Goal: Task Accomplishment & Management: Complete application form

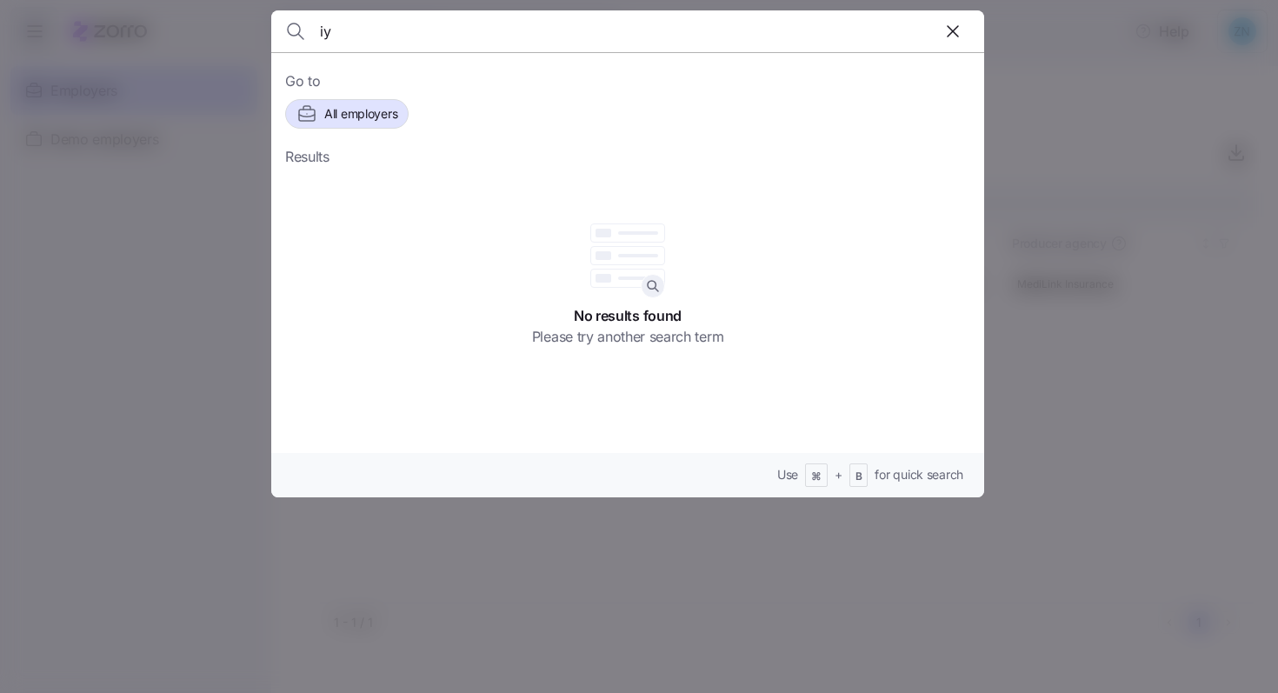
type input "i"
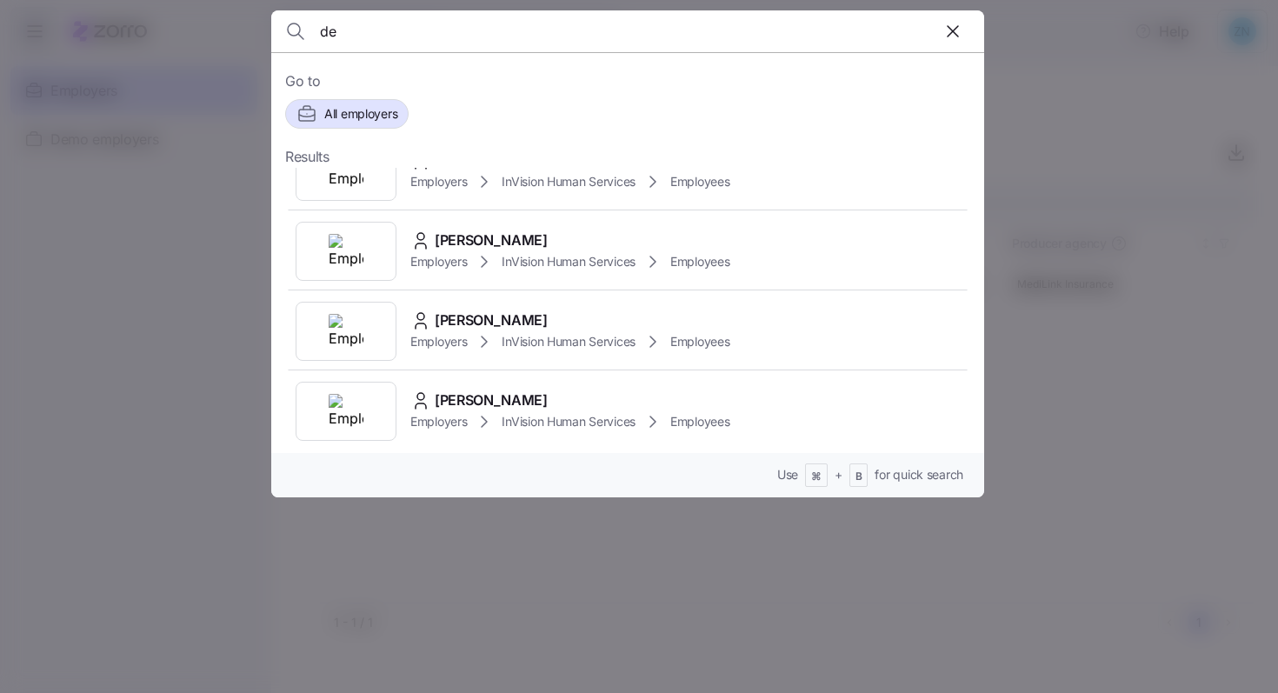
scroll to position [677, 0]
type input "d"
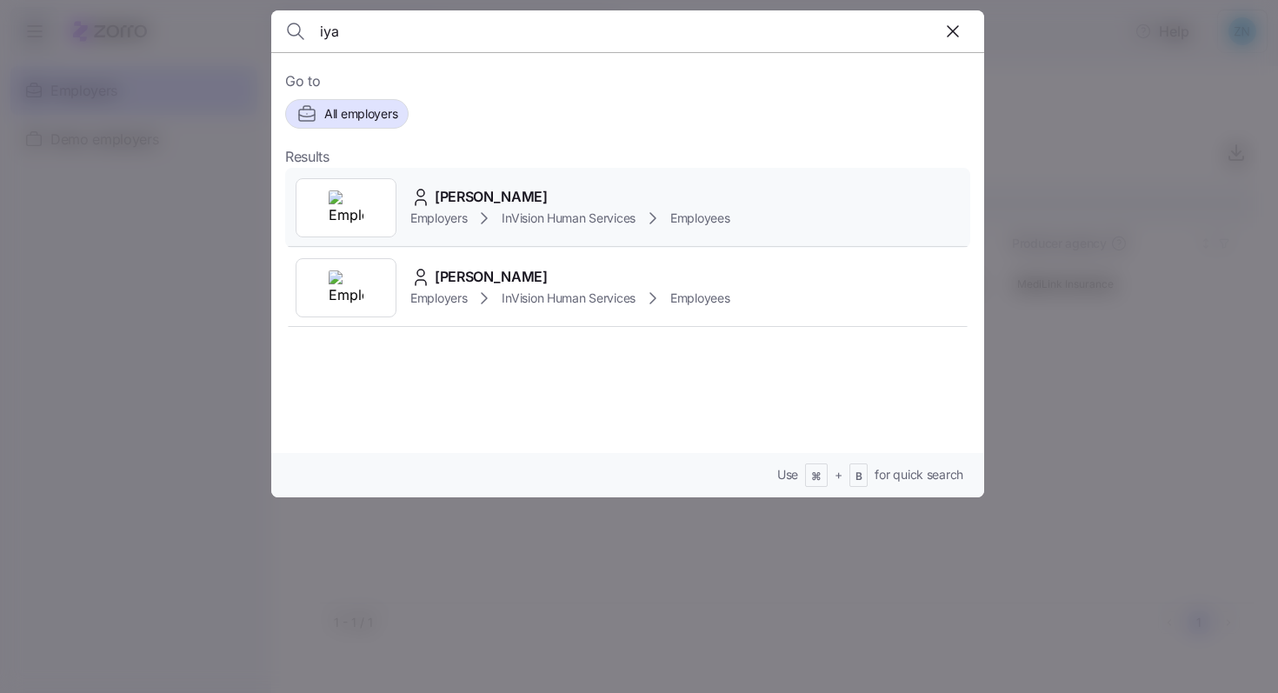
type input "iya"
click at [537, 208] on div "Employers InVision Human Services Employees" at bounding box center [570, 218] width 320 height 21
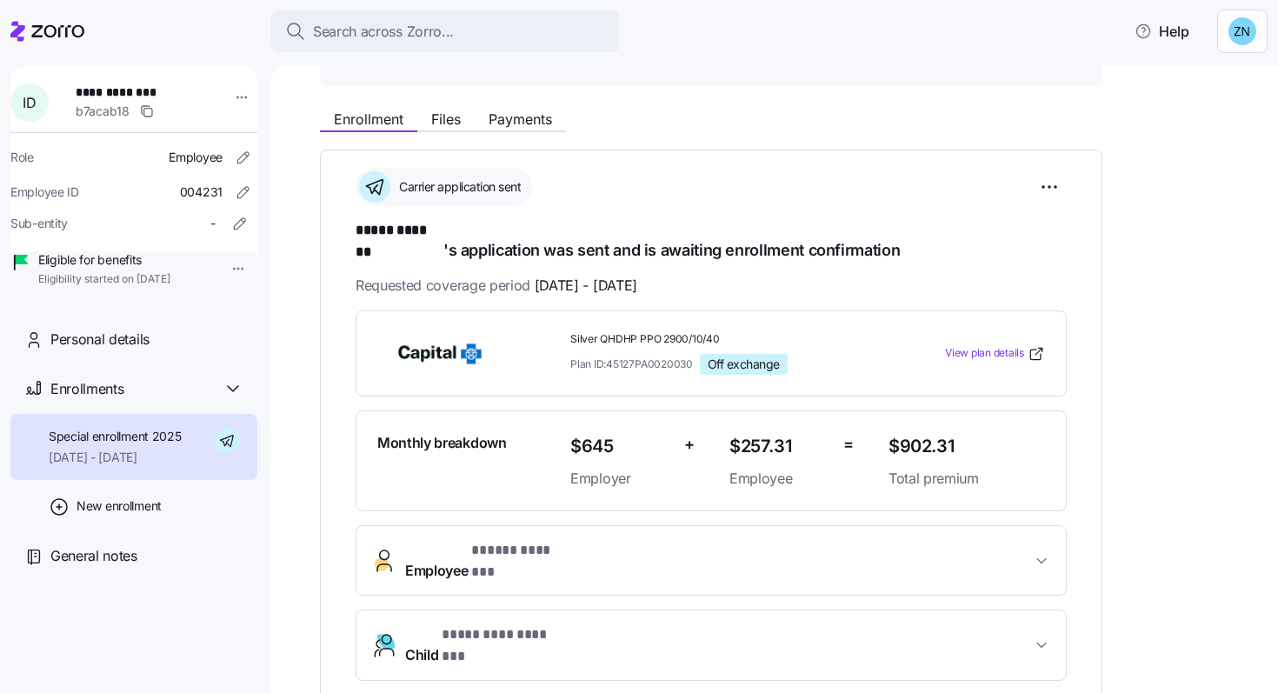
scroll to position [195, 0]
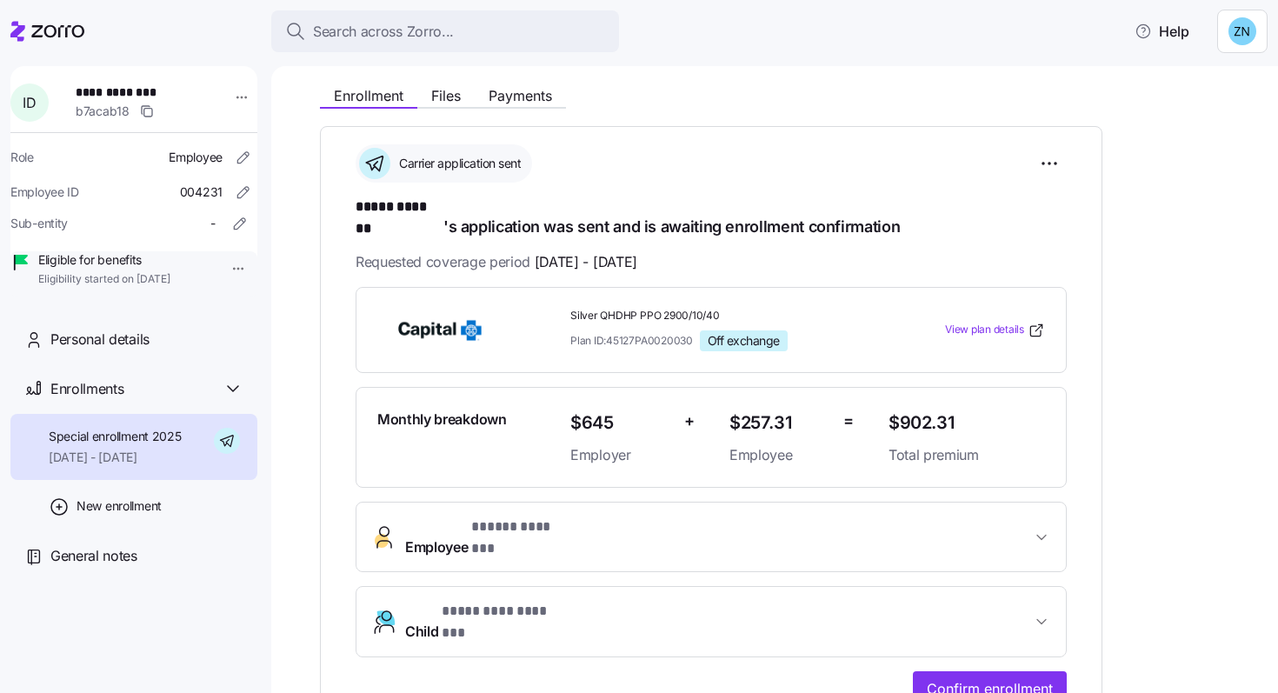
click at [989, 661] on div "**********" at bounding box center [711, 434] width 783 height 616
click at [987, 678] on span "Confirm enrollment" at bounding box center [990, 688] width 126 height 21
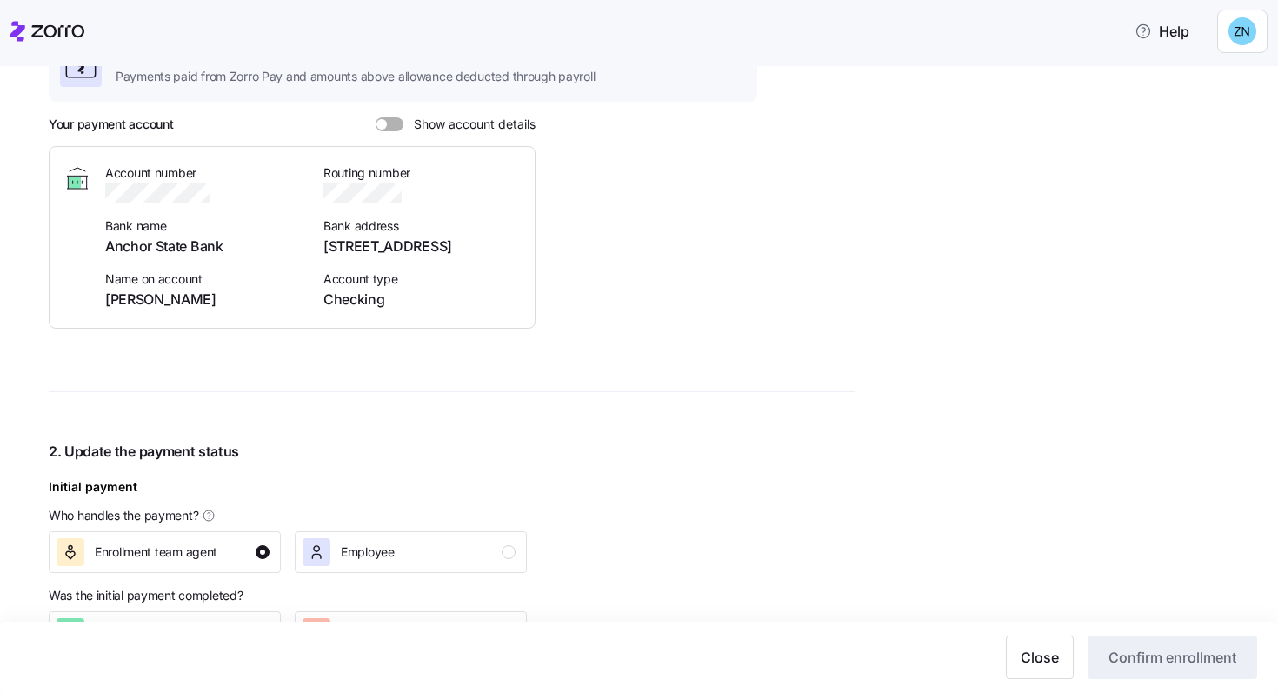
scroll to position [74, 0]
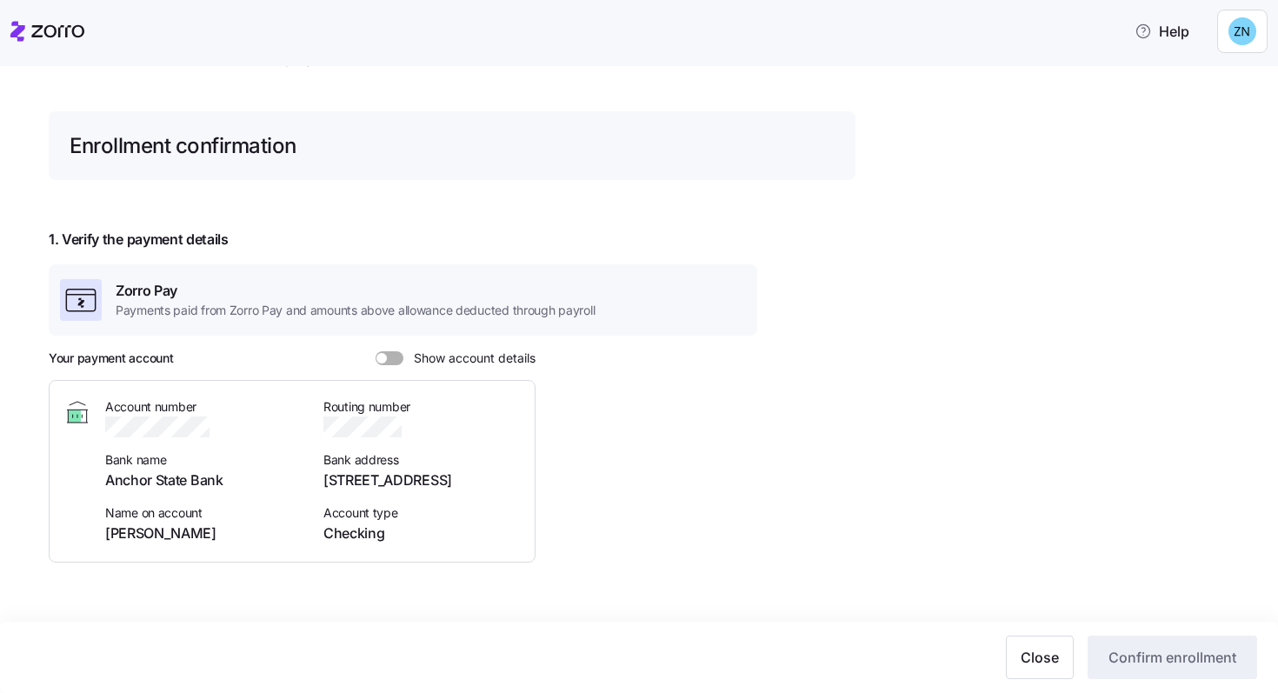
click at [393, 358] on span at bounding box center [395, 358] width 17 height 14
click at [376, 351] on input "Show account details" at bounding box center [376, 351] width 0 height 0
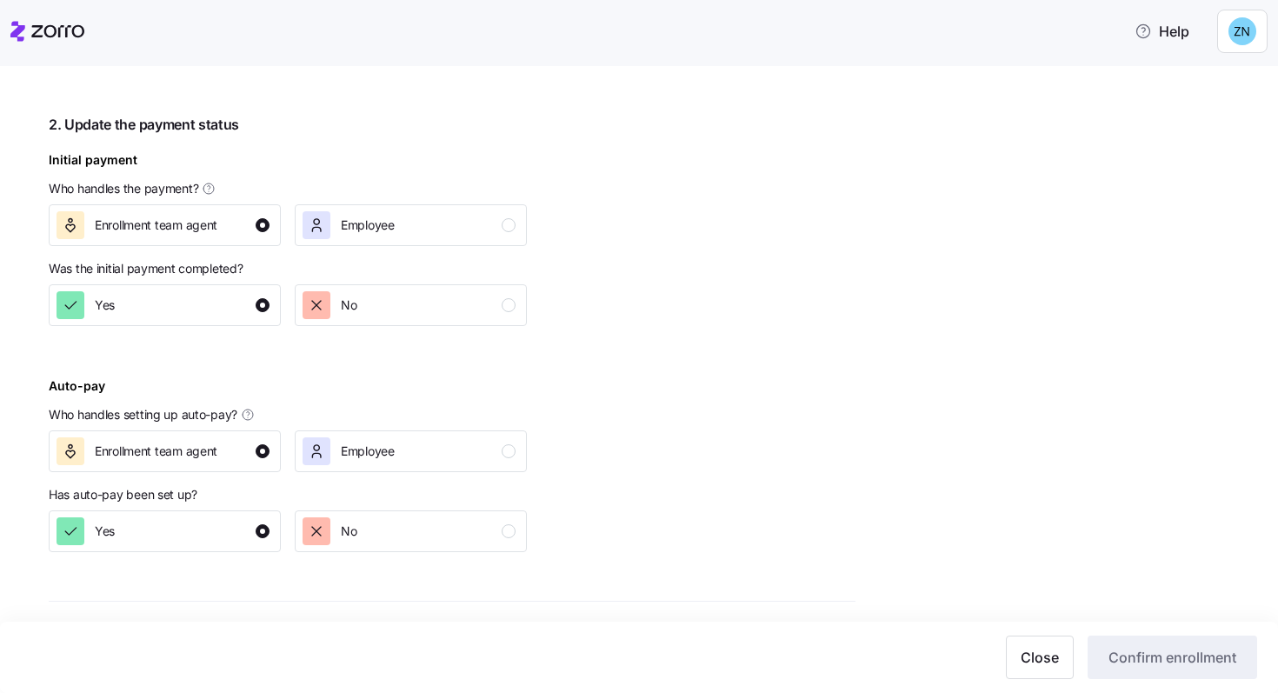
scroll to position [637, 0]
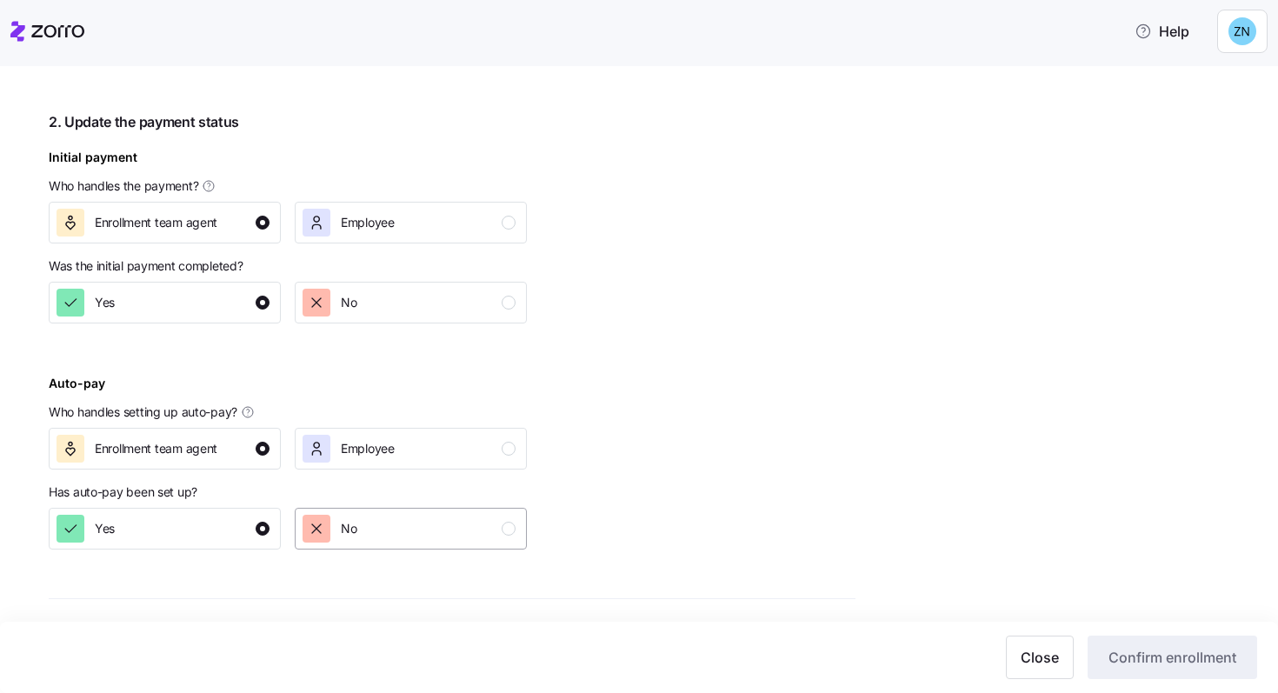
click at [384, 517] on div "No" at bounding box center [409, 529] width 213 height 28
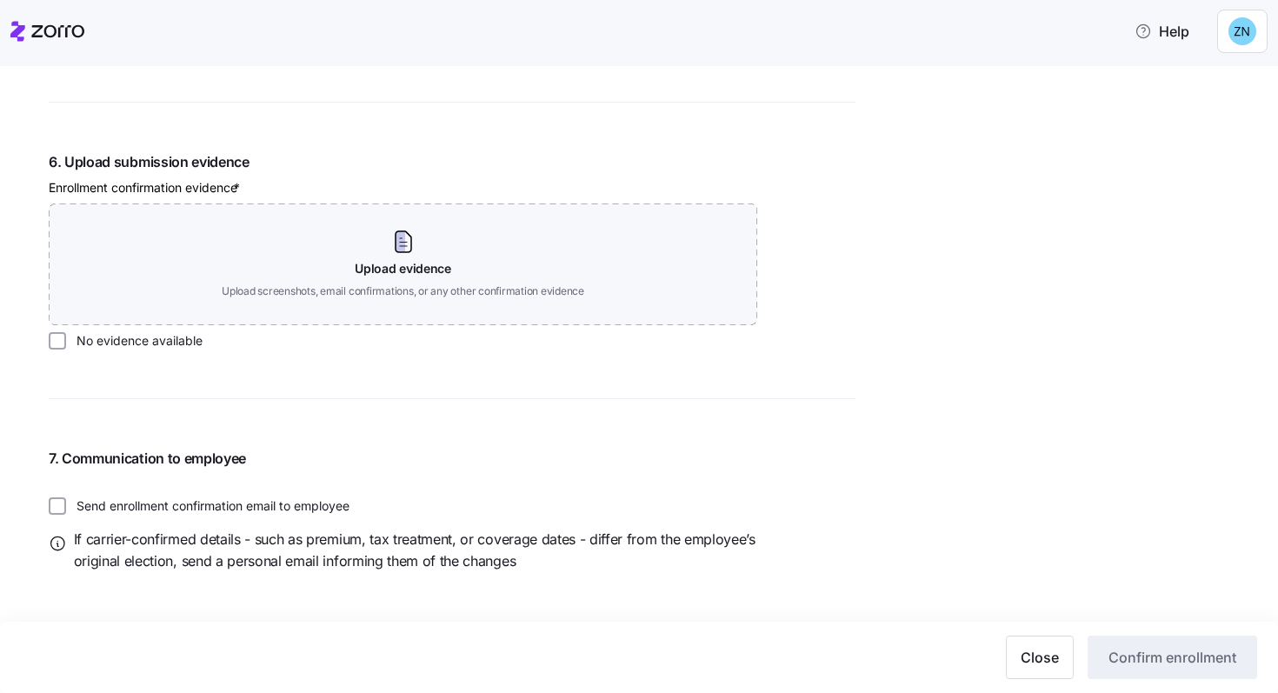
scroll to position [1892, 0]
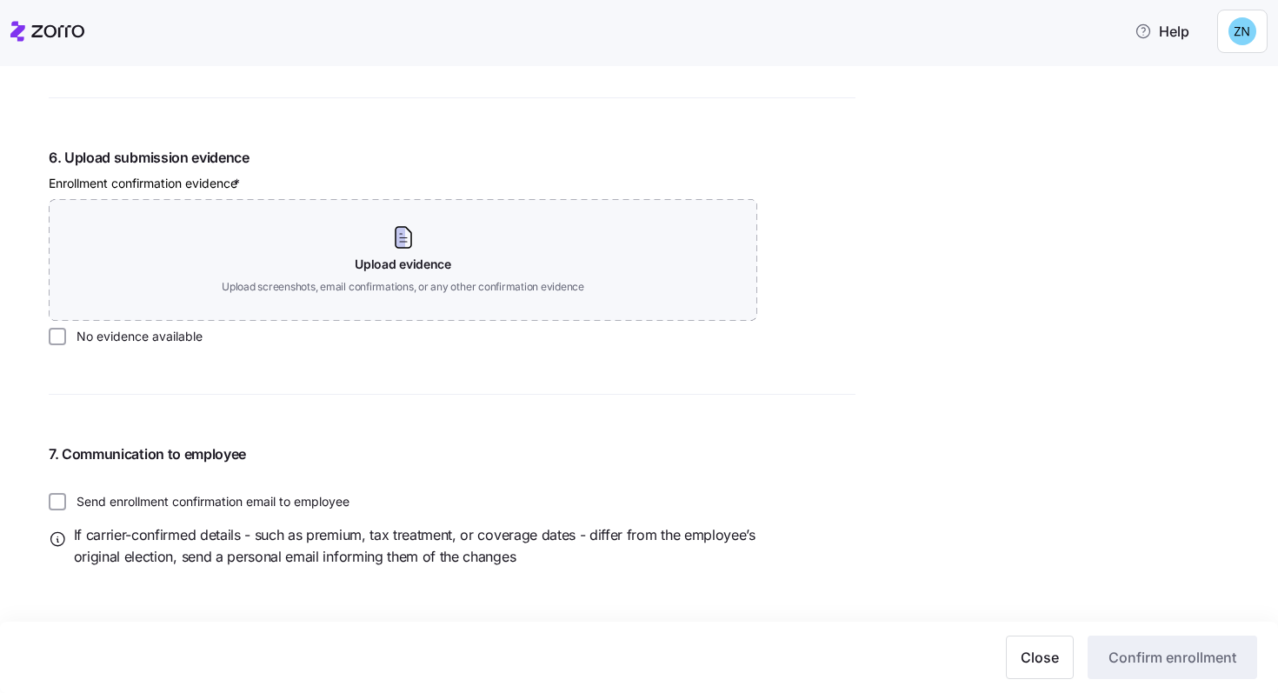
click at [127, 329] on label "No evidence available" at bounding box center [134, 336] width 137 height 17
click at [66, 329] on input "No evidence available" at bounding box center [57, 336] width 17 height 17
checkbox input "true"
click at [148, 503] on label "Send enrollment confirmation email to employee" at bounding box center [208, 501] width 284 height 17
click at [66, 503] on input "Send enrollment confirmation email to employee" at bounding box center [57, 501] width 17 height 17
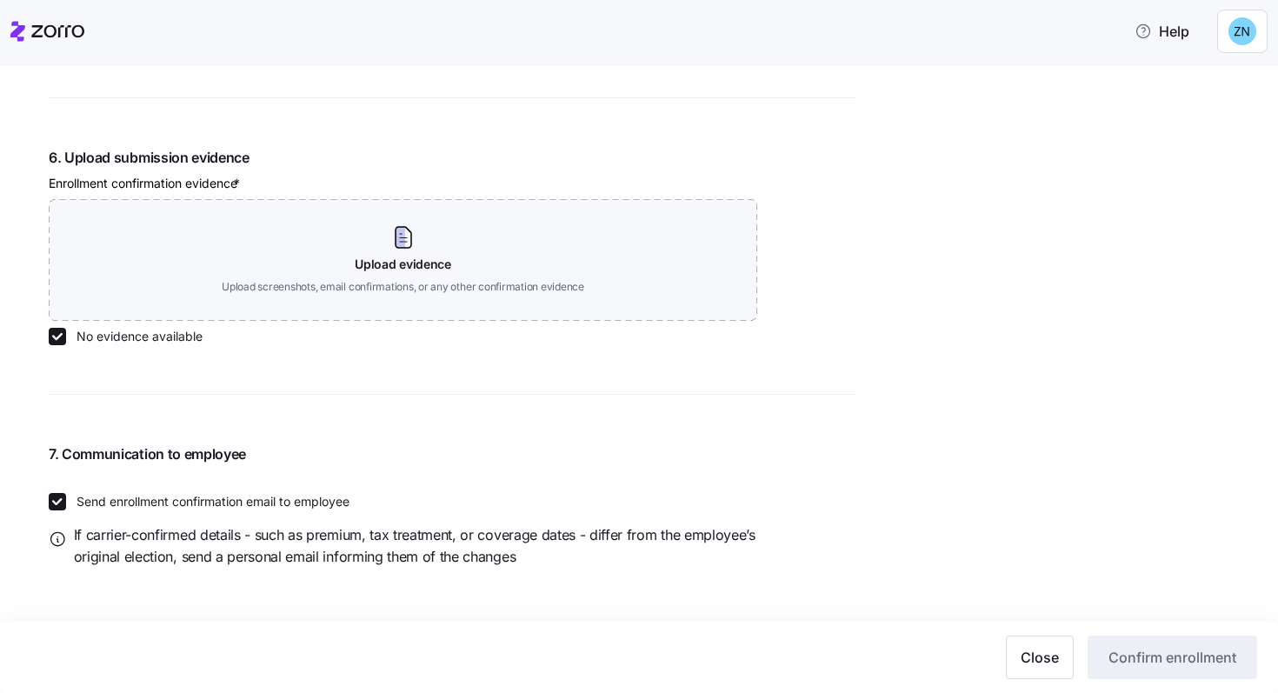
click at [148, 503] on label "Send enrollment confirmation email to employee" at bounding box center [208, 501] width 284 height 17
click at [66, 503] on input "Send enrollment confirmation email to employee" at bounding box center [57, 501] width 17 height 17
checkbox input "false"
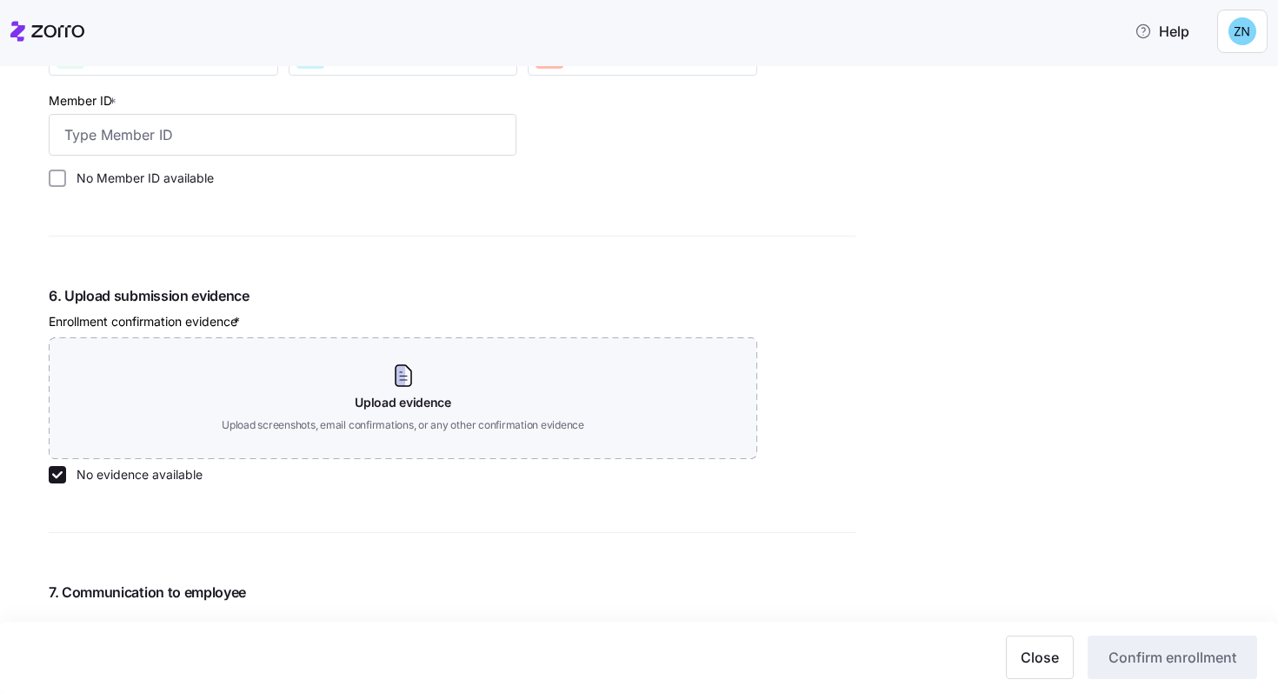
scroll to position [1616, 0]
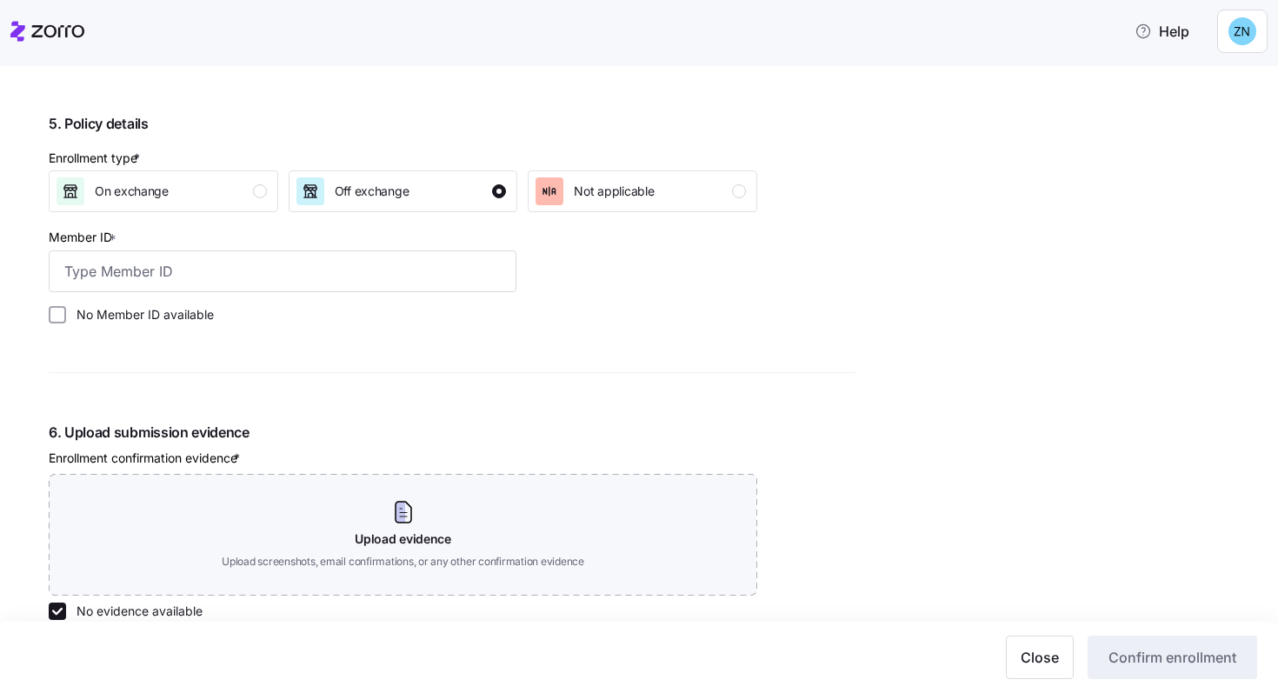
click at [157, 318] on label "No Member ID available" at bounding box center [140, 314] width 148 height 17
click at [66, 318] on input "No Member ID available" at bounding box center [57, 314] width 17 height 17
checkbox input "true"
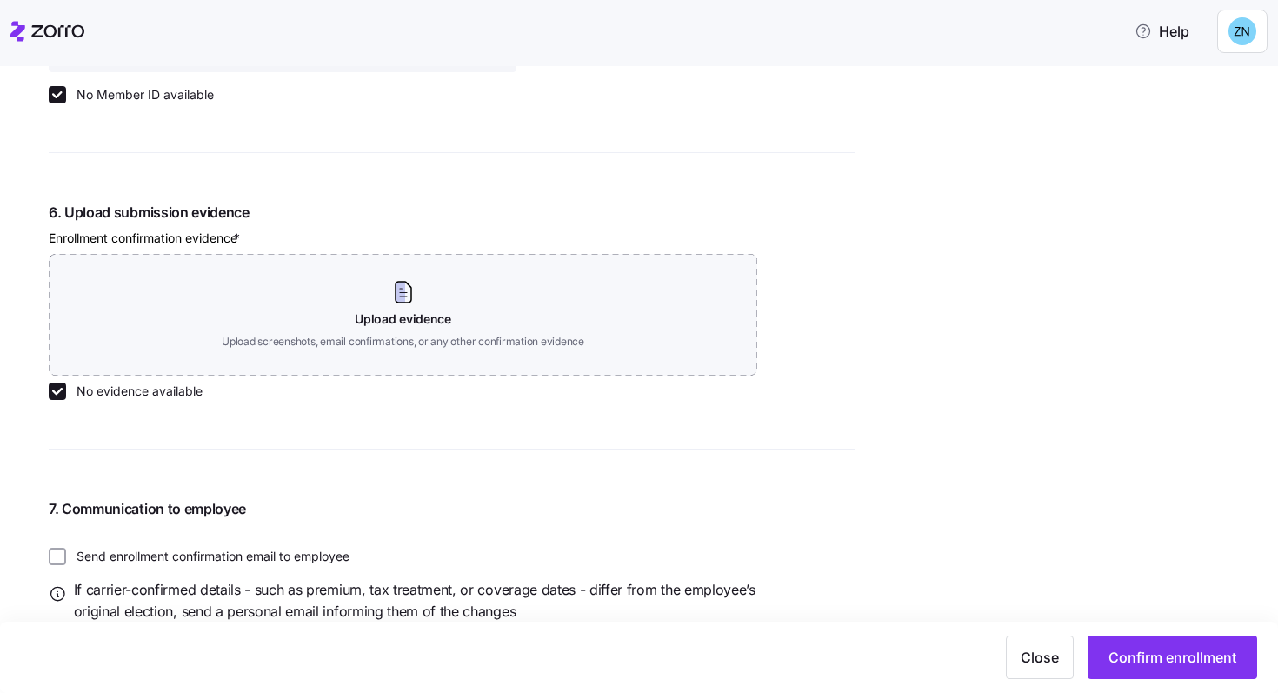
scroll to position [1892, 0]
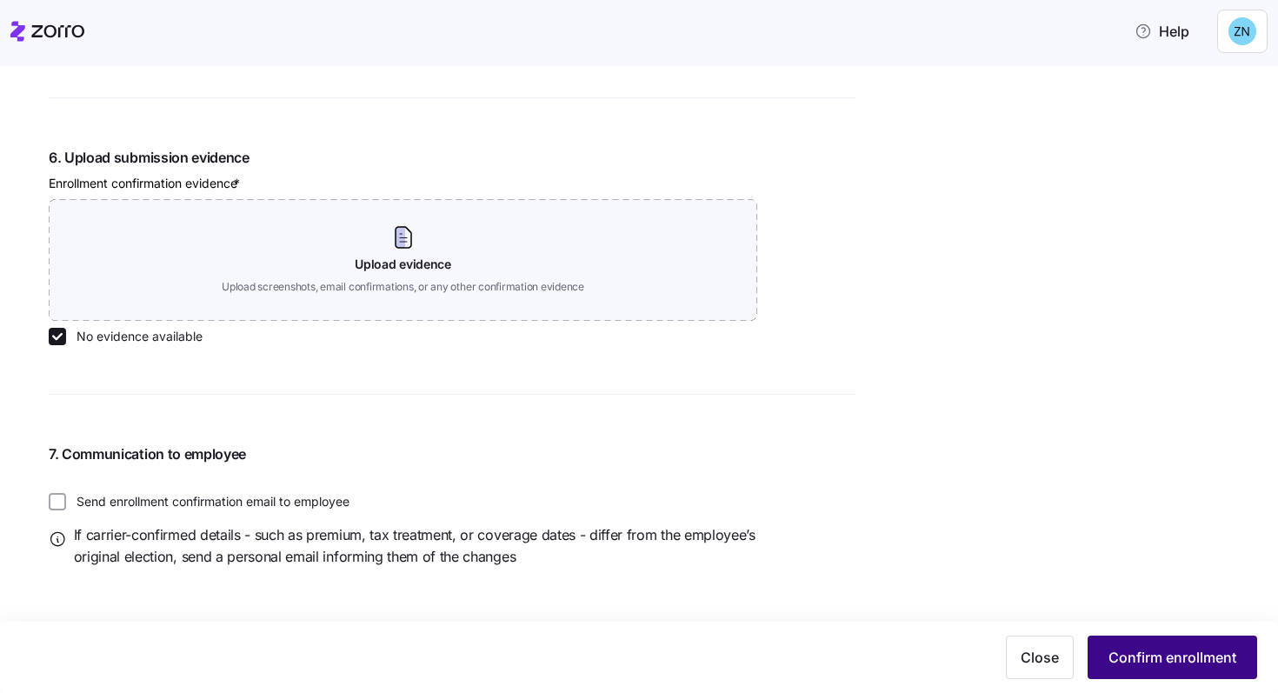
click at [1184, 661] on span "Confirm enrollment" at bounding box center [1173, 657] width 128 height 21
click at [1144, 657] on span "Confirm enrollment" at bounding box center [1173, 657] width 128 height 21
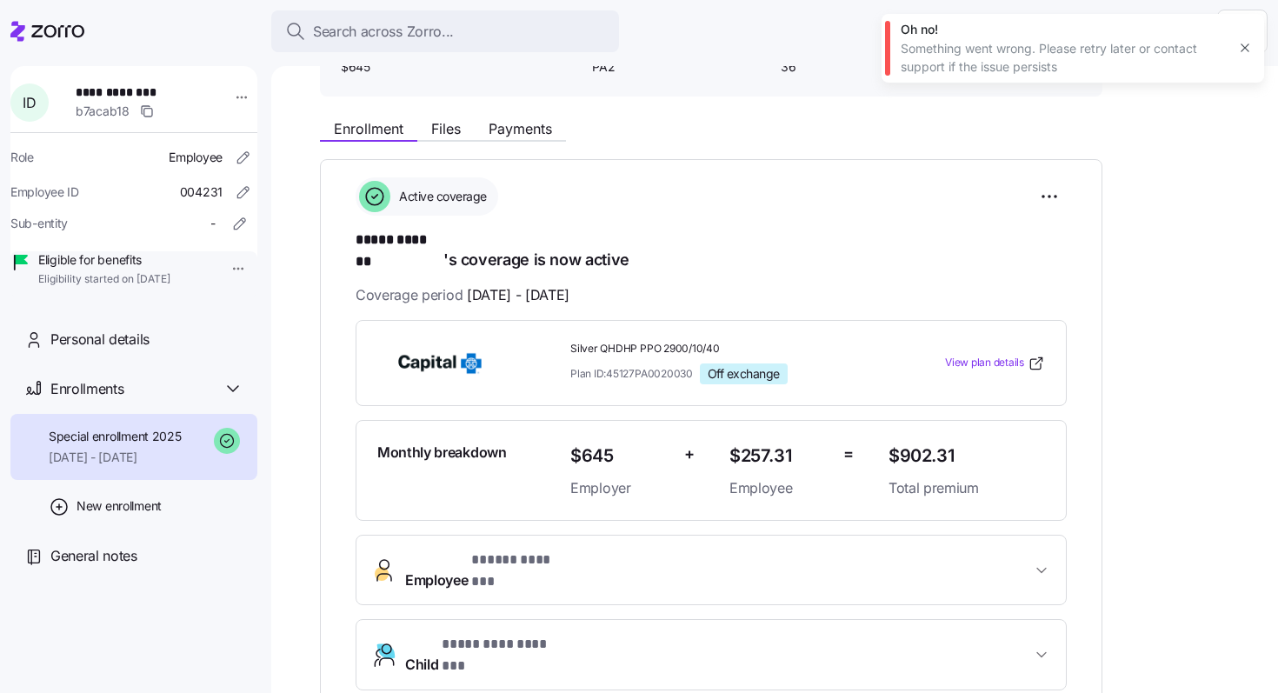
scroll to position [160, 0]
